Goal: Information Seeking & Learning: Learn about a topic

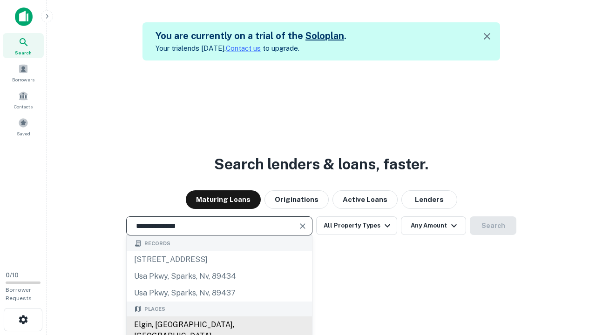
click at [219, 325] on div "Elgin, [GEOGRAPHIC_DATA], [GEOGRAPHIC_DATA]" at bounding box center [219, 331] width 185 height 28
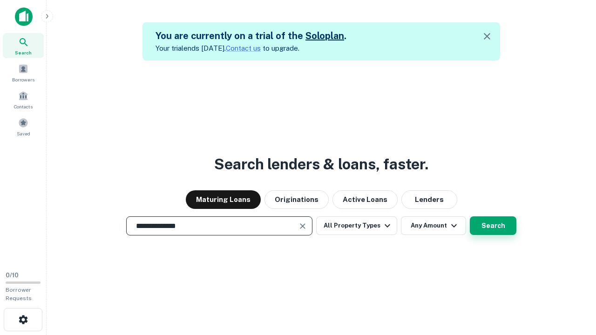
type input "**********"
click at [470, 217] on button "Search" at bounding box center [493, 226] width 47 height 19
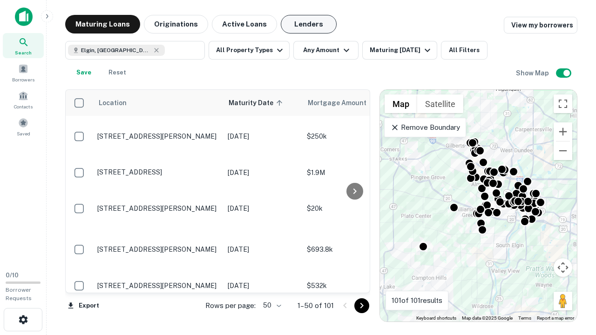
click at [309, 24] on button "Lenders" at bounding box center [309, 24] width 56 height 19
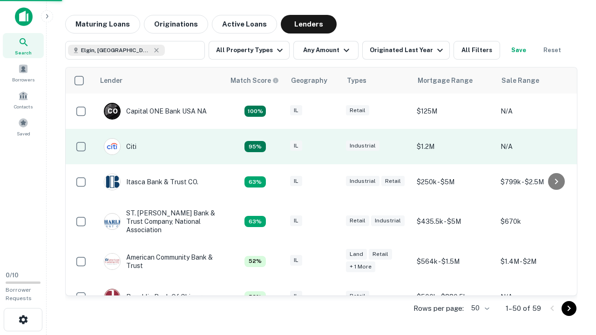
click at [331, 147] on div "IL" at bounding box center [313, 147] width 47 height 13
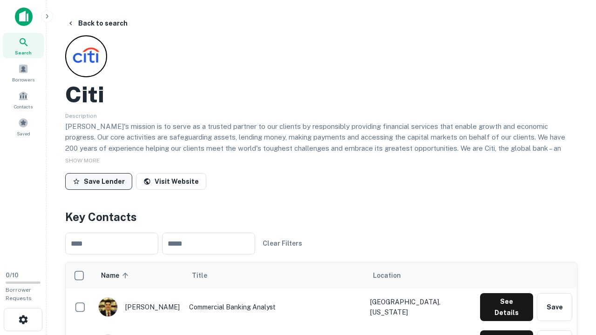
click at [99, 181] on button "Save Lender" at bounding box center [98, 181] width 67 height 17
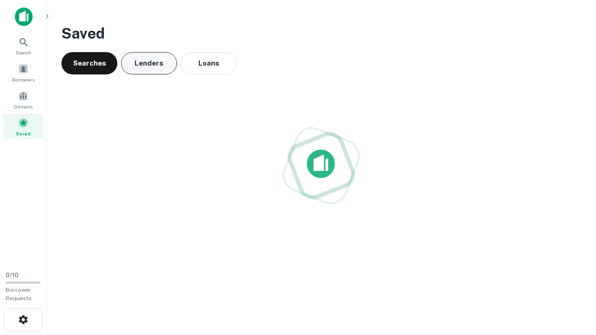
click at [149, 63] on button "Lenders" at bounding box center [149, 63] width 56 height 22
